Goal: Information Seeking & Learning: Learn about a topic

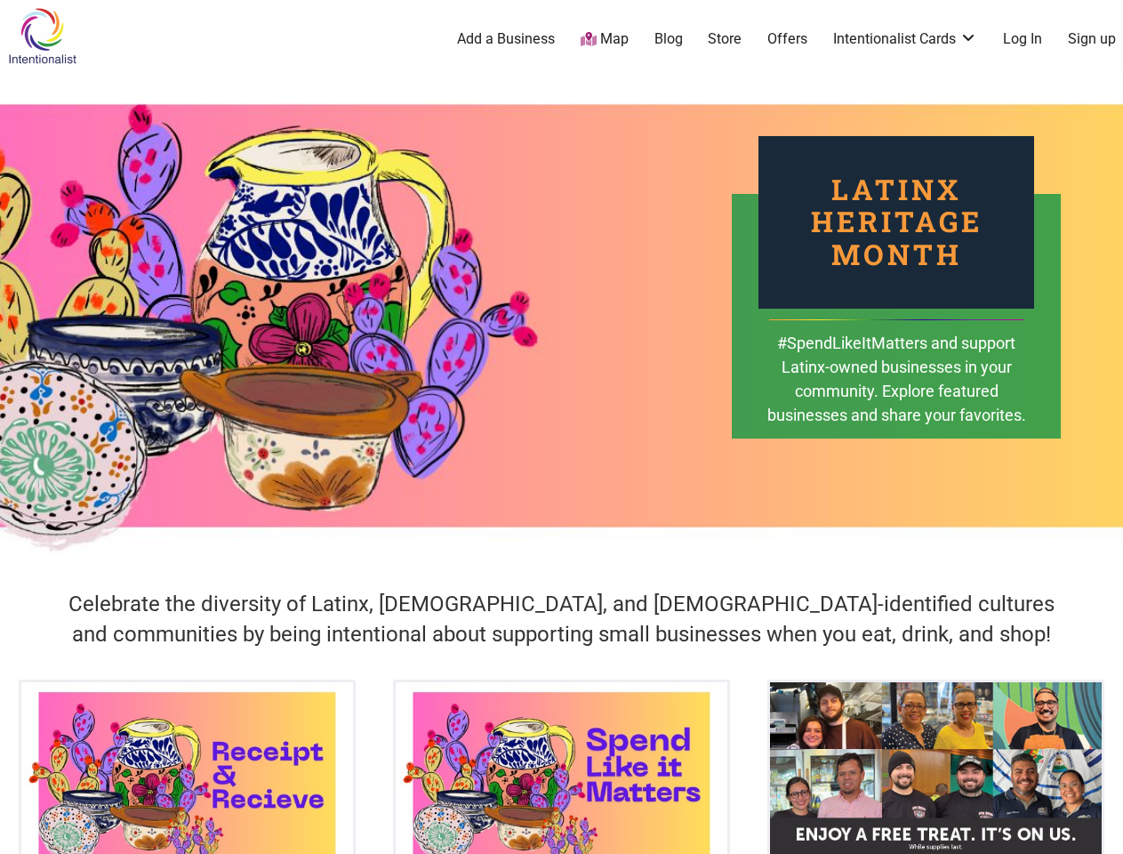
click at [561, 427] on div "Latinx Heritage Month #SpendLikeItMatters and support Latinx-owned businesses i…" at bounding box center [561, 315] width 1123 height 489
click at [1103, 833] on icon at bounding box center [1104, 832] width 20 height 22
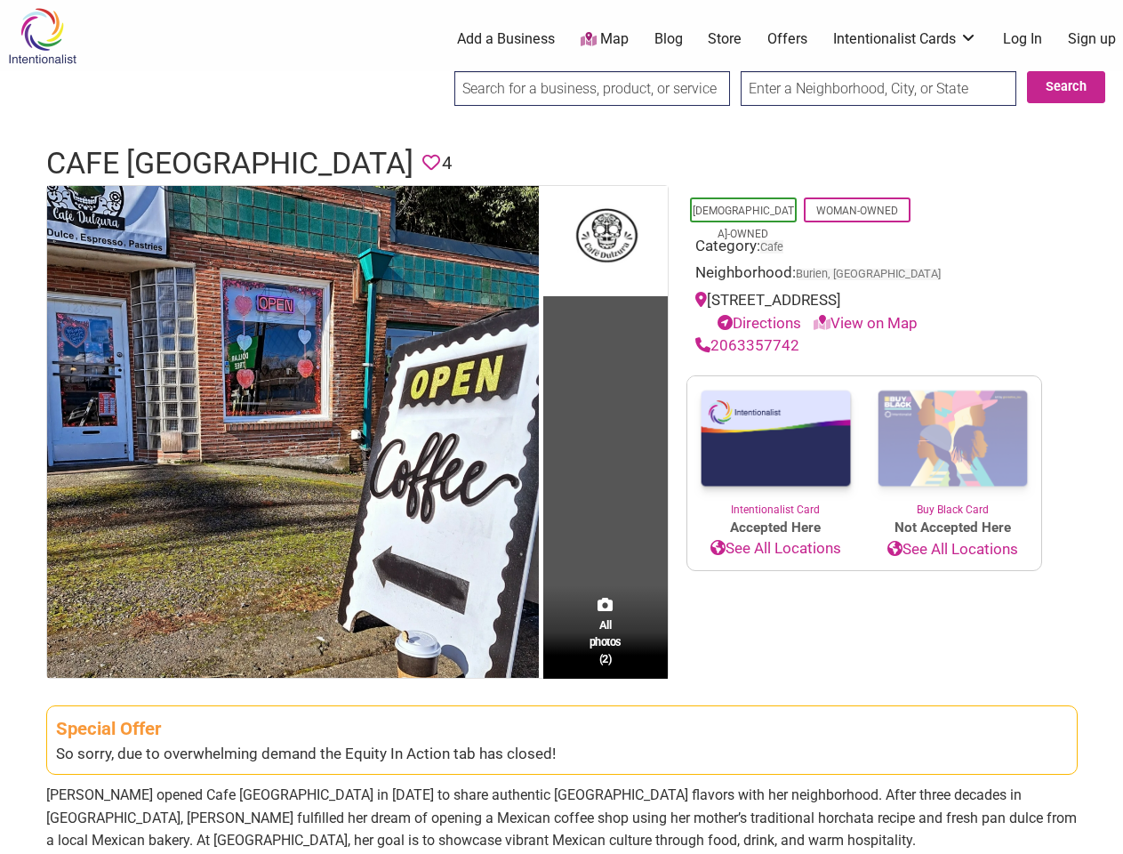
click at [561, 427] on td "All photos (2)" at bounding box center [605, 432] width 124 height 492
click at [293, 430] on img at bounding box center [293, 432] width 492 height 492
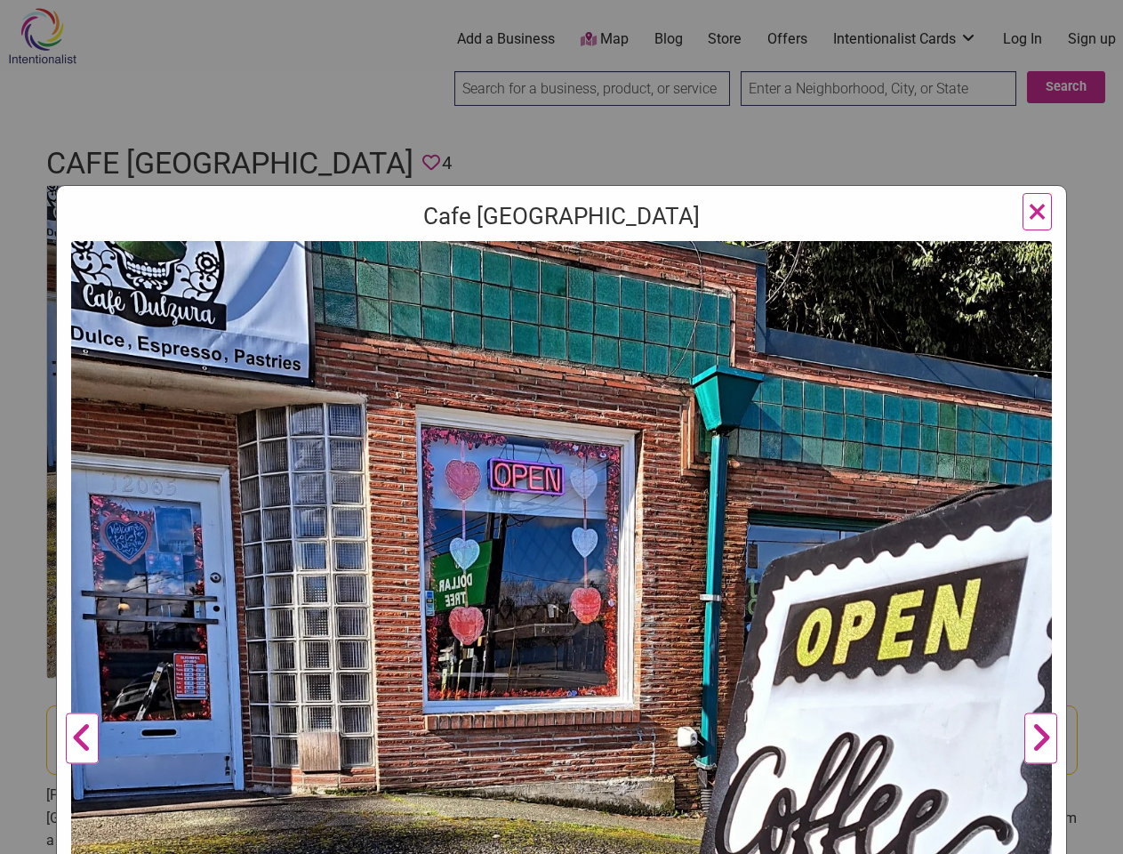
click at [606, 239] on div "Cafe Dulzura Previous Next 1 2 ×" at bounding box center [561, 731] width 1011 height 1093
click at [606, 631] on img at bounding box center [561, 731] width 981 height 981
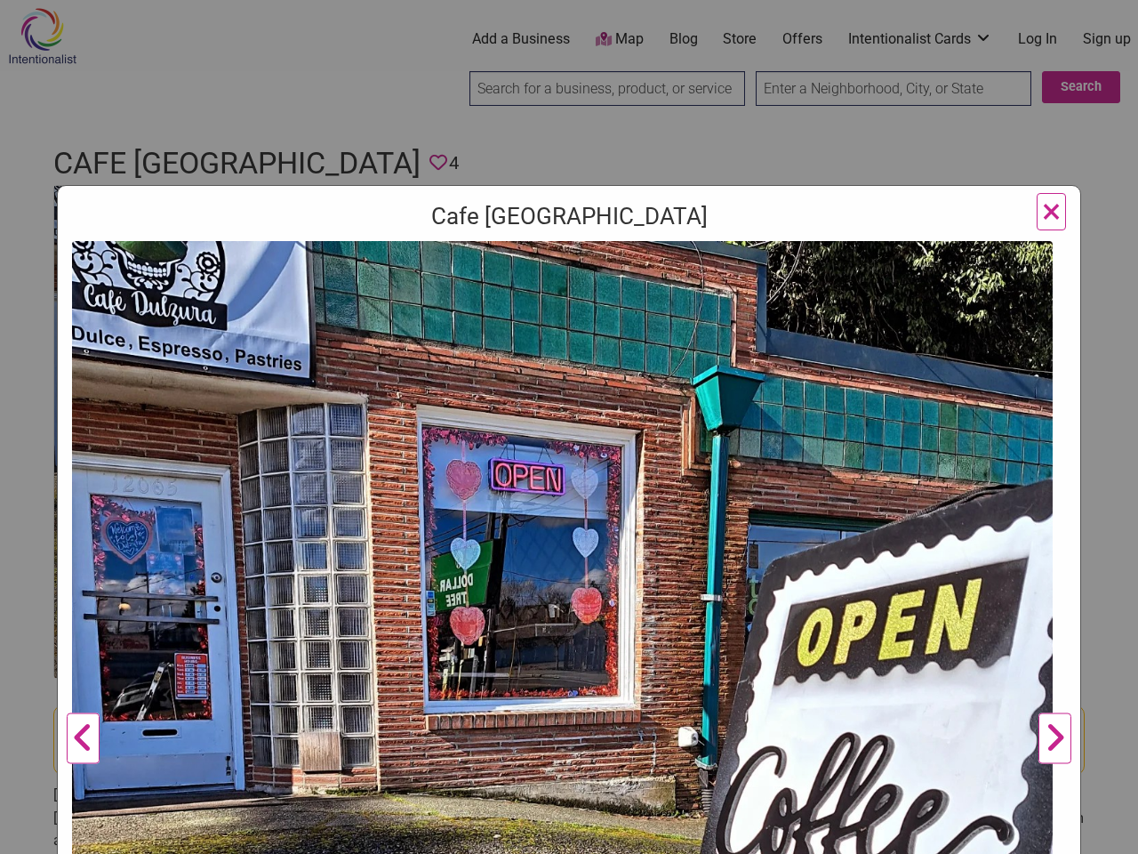
click at [1103, 833] on div "Cafe Dulzura Previous Next 1 2 ×" at bounding box center [569, 427] width 1138 height 854
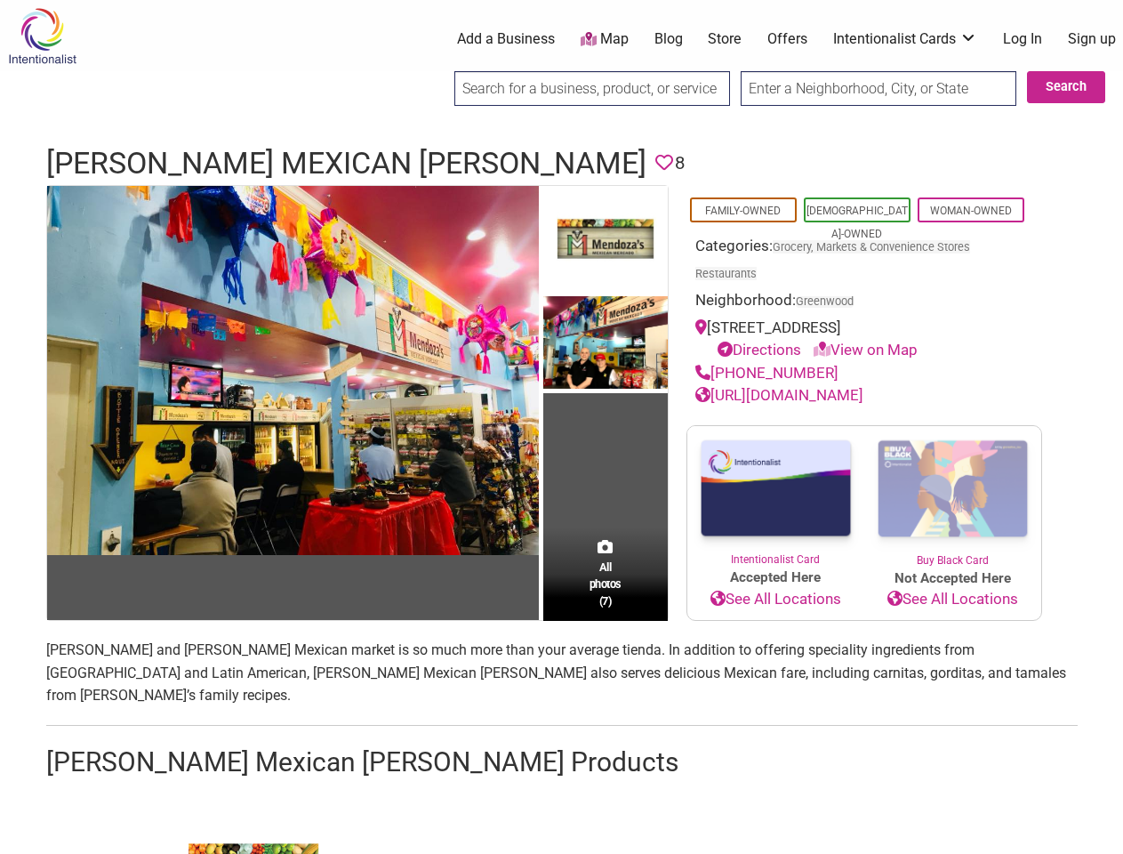
click at [561, 427] on td "All photos (7)" at bounding box center [605, 403] width 124 height 434
click at [293, 369] on img at bounding box center [293, 370] width 492 height 369
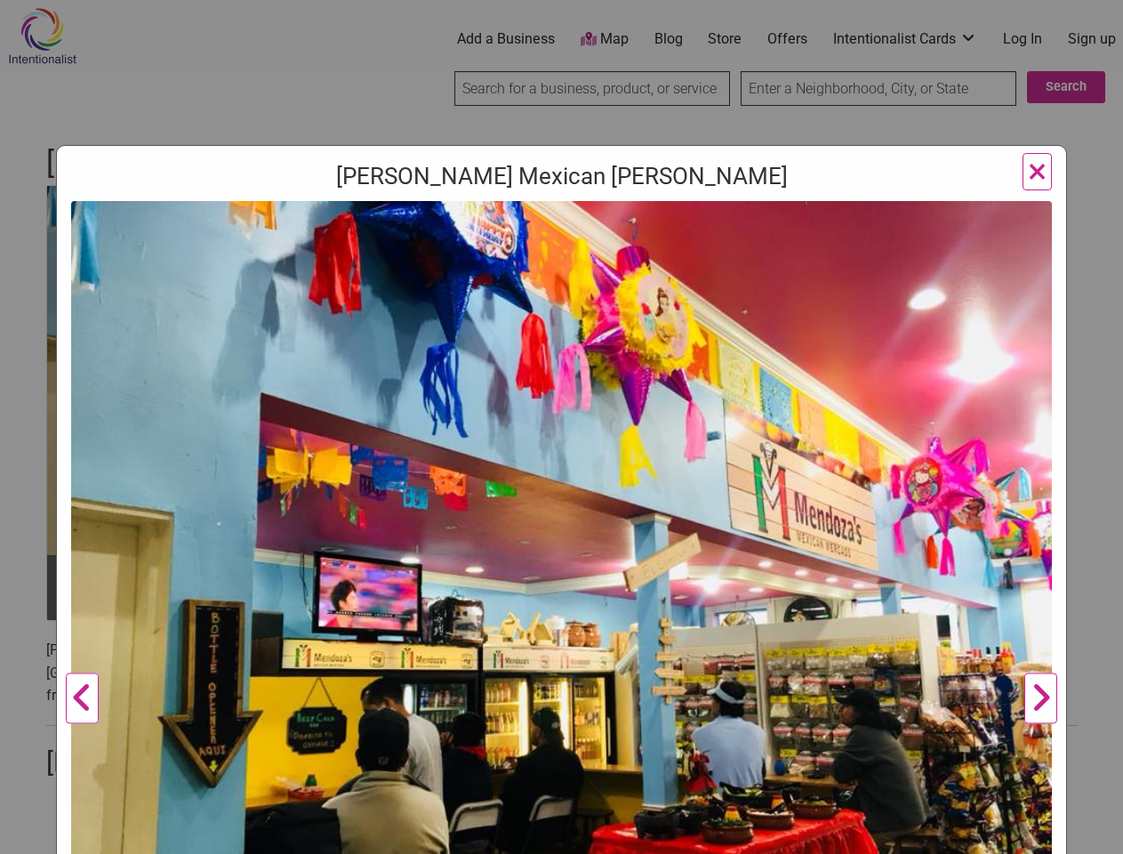
click at [606, 239] on img at bounding box center [561, 568] width 981 height 735
click at [606, 343] on img at bounding box center [561, 568] width 981 height 735
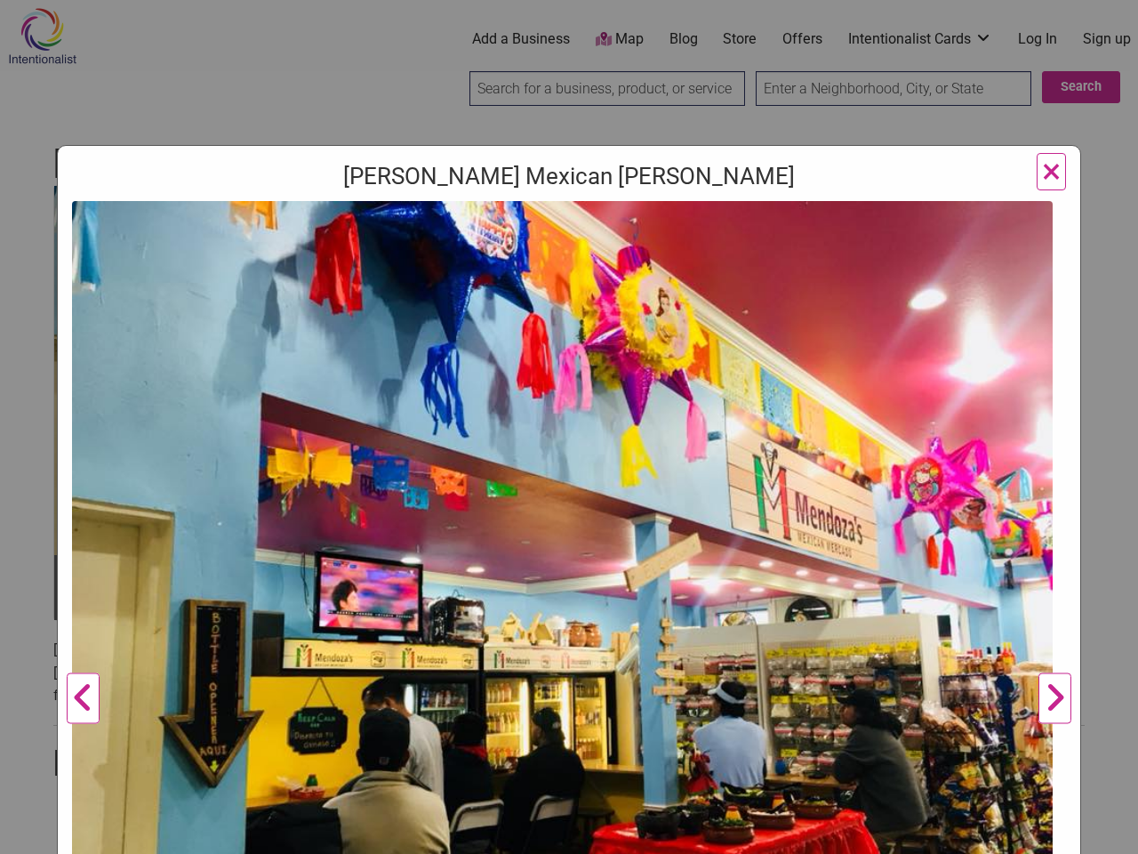
click at [606, 619] on img at bounding box center [562, 568] width 981 height 735
